Goal: Task Accomplishment & Management: Manage account settings

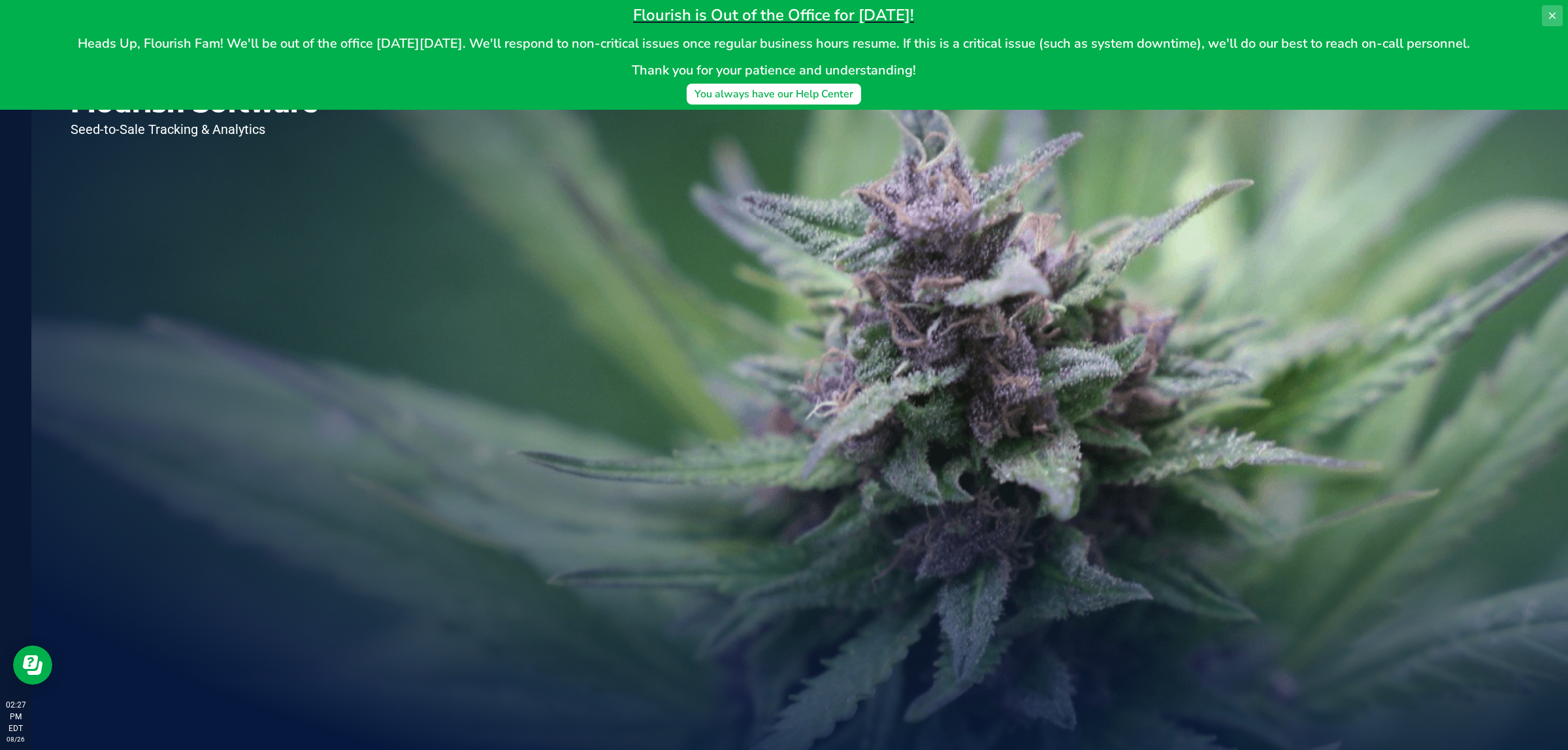
click at [1559, 17] on button at bounding box center [1552, 15] width 21 height 21
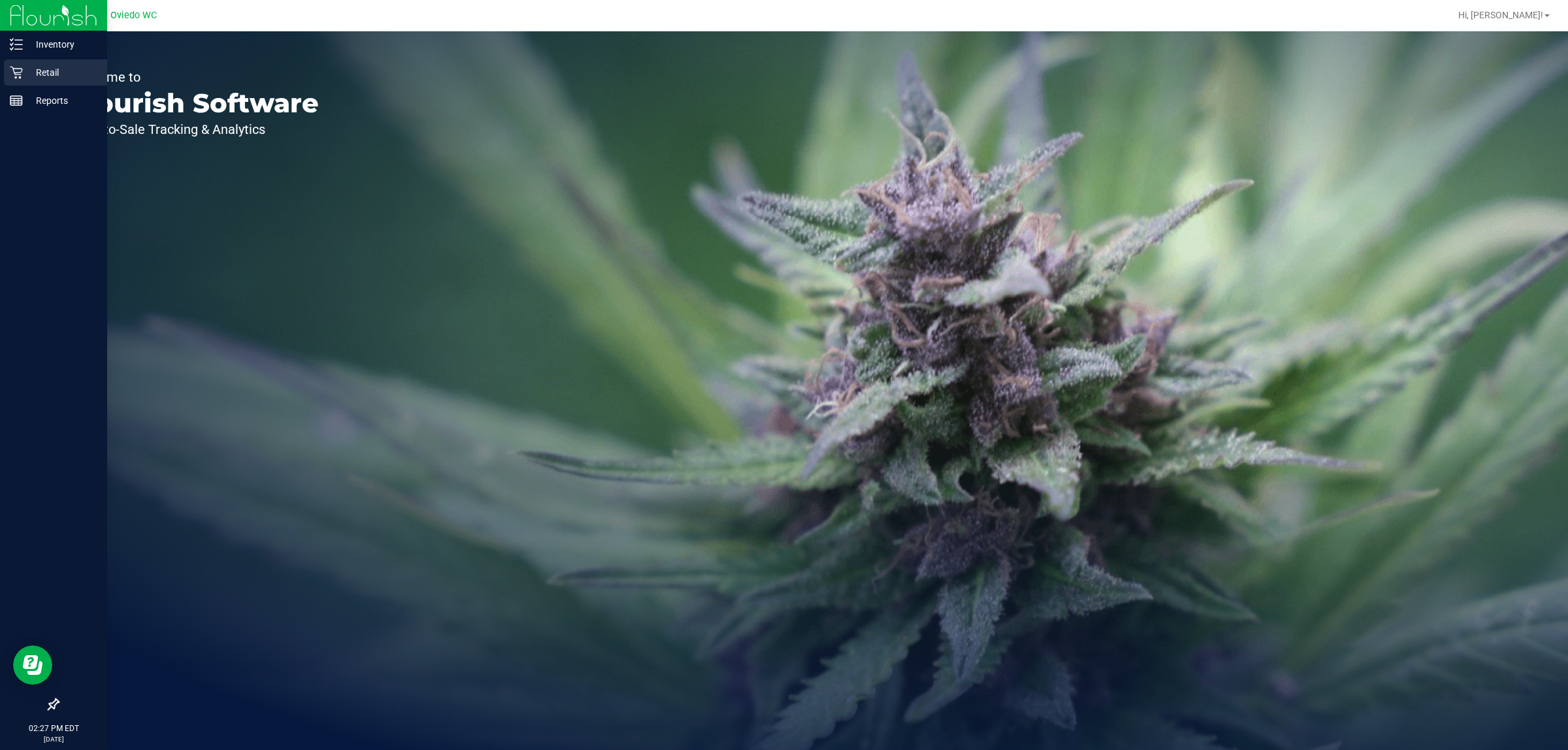
click at [16, 74] on icon at bounding box center [15, 73] width 12 height 12
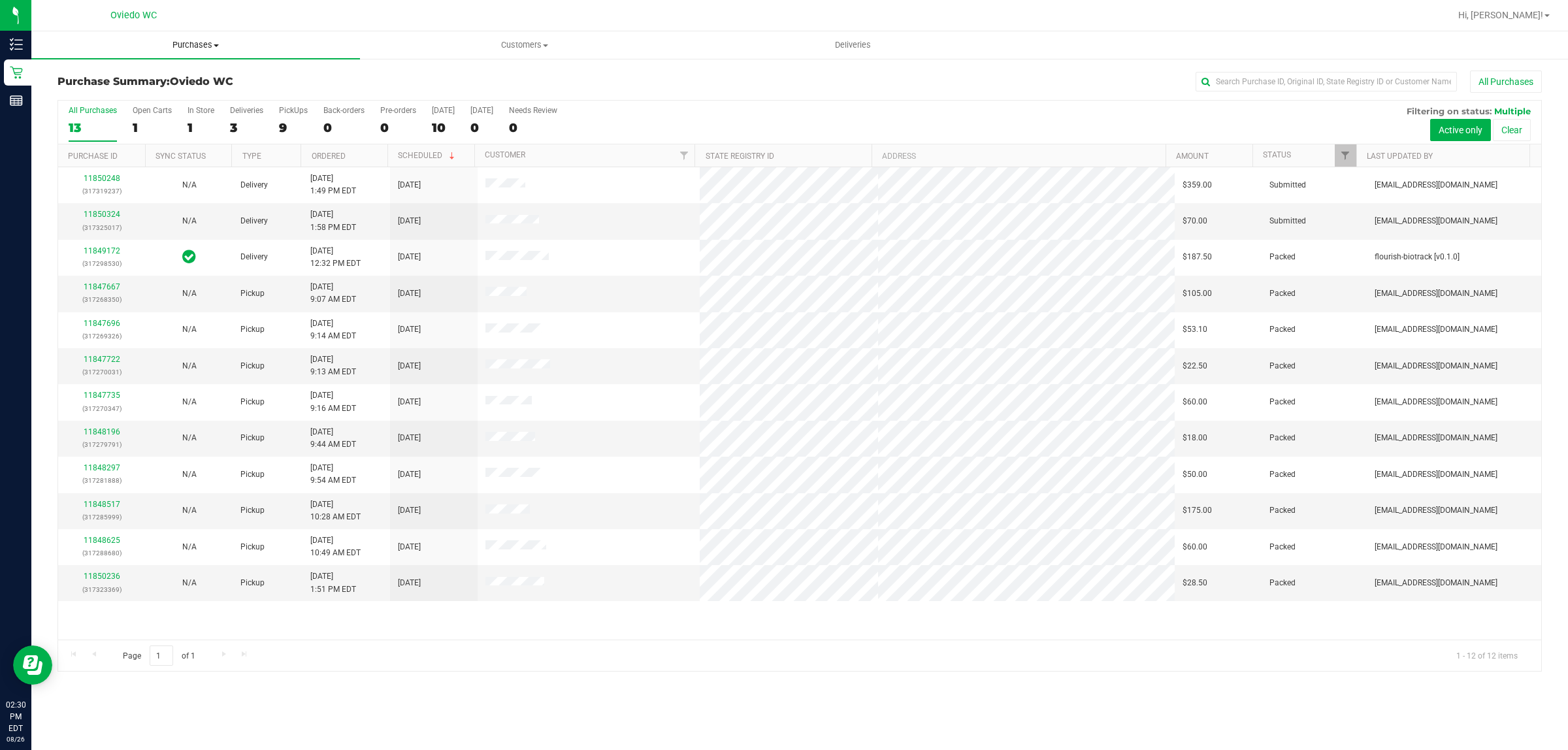
click at [201, 37] on uib-tab-heading "Purchases Summary of purchases Fulfillment All purchases" at bounding box center [196, 45] width 329 height 28
click at [203, 89] on li "Fulfillment" at bounding box center [196, 95] width 329 height 16
